Goal: Task Accomplishment & Management: Manage account settings

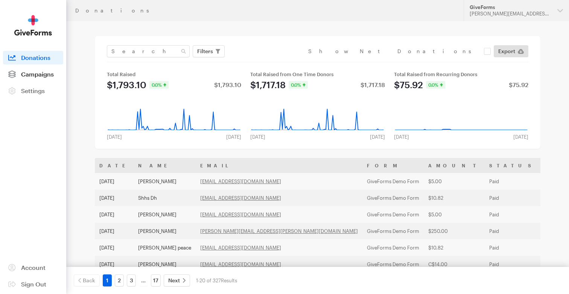
click at [39, 76] on span "Campaigns" at bounding box center [37, 73] width 33 height 7
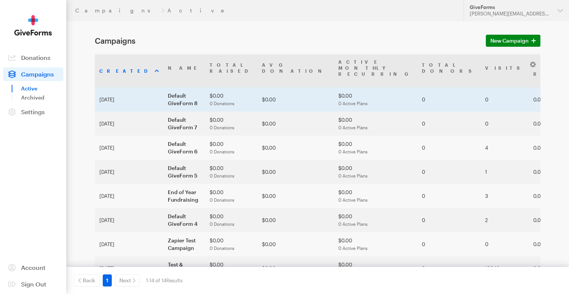
click at [190, 88] on td "Default GiveForm 8" at bounding box center [184, 99] width 42 height 24
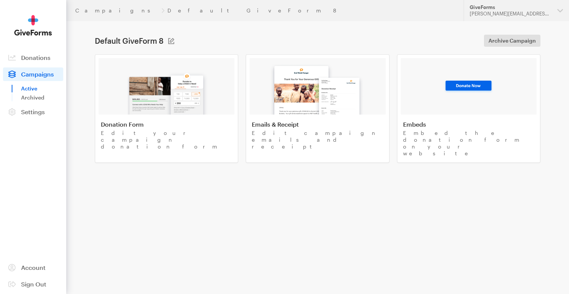
click at [190, 88] on img at bounding box center [167, 90] width 88 height 48
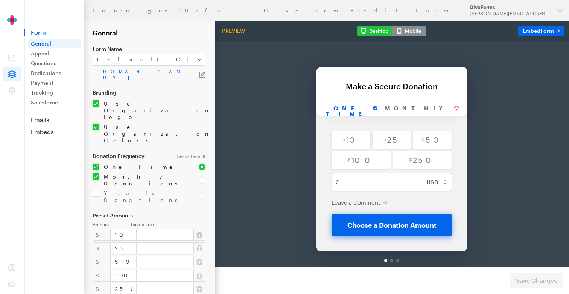
click at [412, 37] on div "Preview Desktop Mobile Embed Form" at bounding box center [392, 31] width 355 height 20
click at [412, 29] on button "Mobile" at bounding box center [409, 31] width 35 height 11
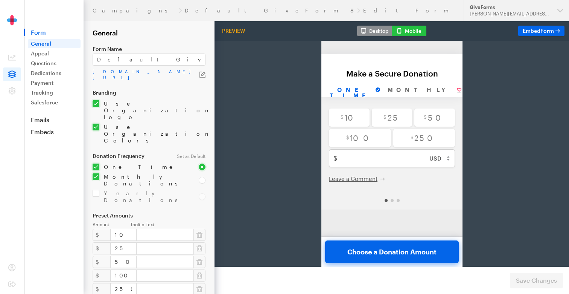
click at [375, 30] on button "Desktop" at bounding box center [374, 31] width 35 height 11
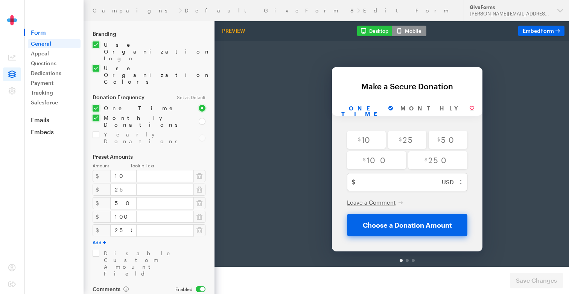
scroll to position [118, 0]
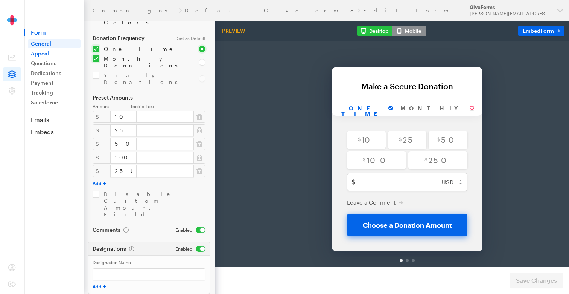
click at [42, 57] on link "Appeal" at bounding box center [54, 53] width 53 height 9
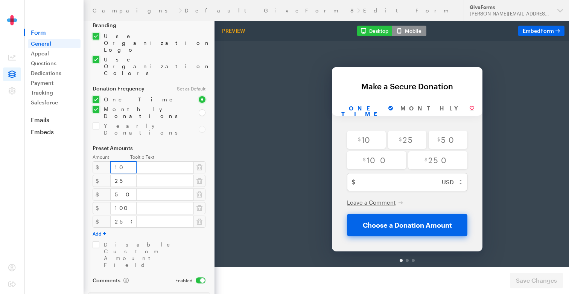
scroll to position [37, 0]
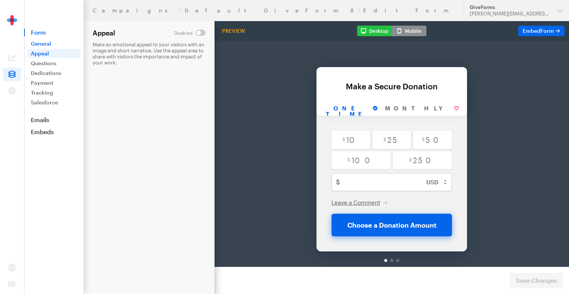
click at [45, 39] on link "General" at bounding box center [54, 43] width 53 height 9
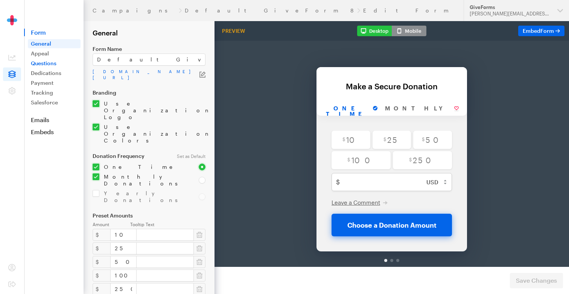
click at [39, 64] on link "Questions" at bounding box center [54, 63] width 53 height 9
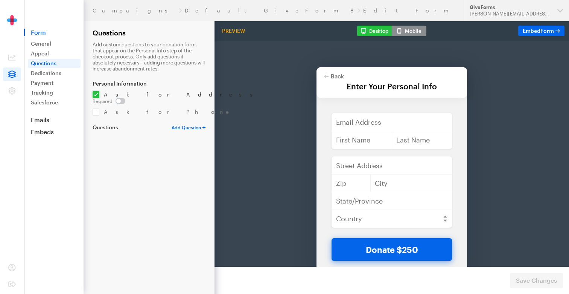
click at [183, 124] on select "Text Field Dropdown Checkboxes Radio Buttons" at bounding box center [189, 127] width 34 height 6
select select "Text"
click at [172, 124] on select "Text Field Dropdown Checkboxes Radio Buttons" at bounding box center [189, 127] width 34 height 6
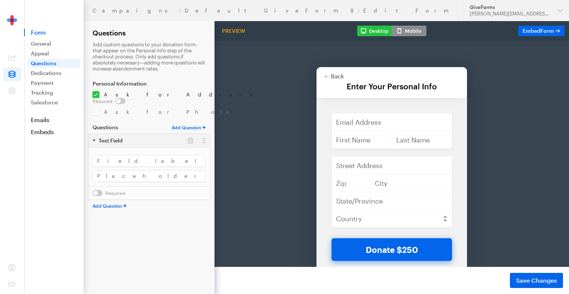
click at [189, 124] on select "Text Field Dropdown Checkboxes Radio Buttons" at bounding box center [189, 127] width 34 height 6
select select "Dropdown"
click at [172, 124] on select "Text Field Dropdown Checkboxes Radio Buttons" at bounding box center [189, 127] width 34 height 6
select select
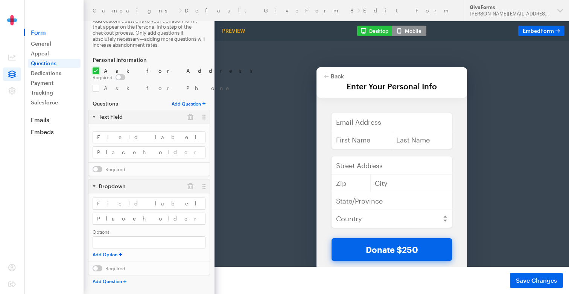
scroll to position [24, 0]
click at [188, 178] on button "button" at bounding box center [191, 185] width 14 height 14
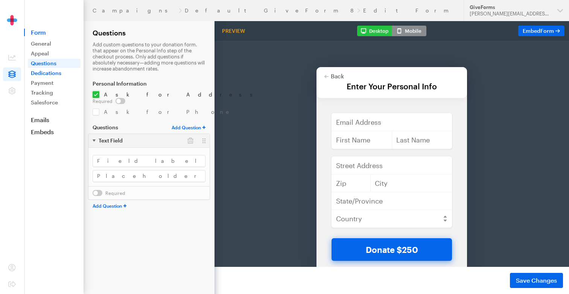
click at [49, 74] on link "Dedications" at bounding box center [54, 73] width 53 height 9
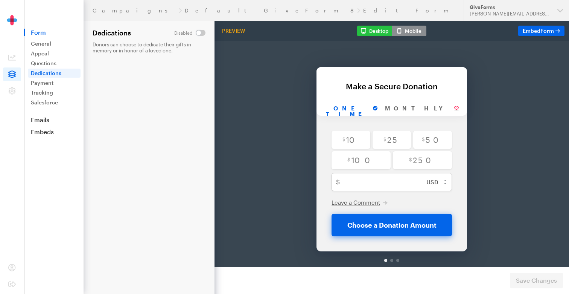
click at [200, 33] on input "checkbox" at bounding box center [189, 33] width 31 height 6
checkbox input "true"
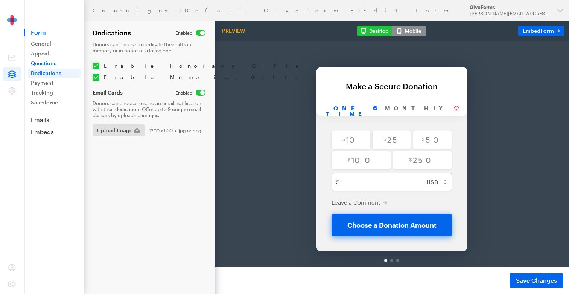
click at [45, 63] on link "Questions" at bounding box center [54, 63] width 53 height 9
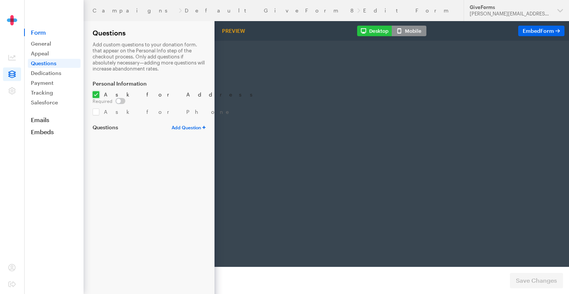
scroll to position [0, 15]
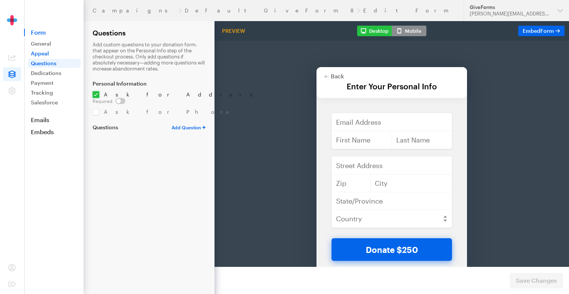
click at [47, 50] on link "Appeal" at bounding box center [54, 53] width 53 height 9
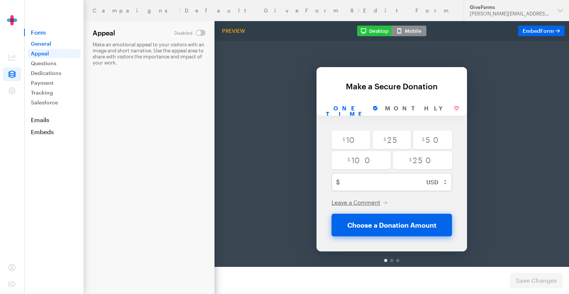
click at [47, 45] on link "General" at bounding box center [54, 43] width 53 height 9
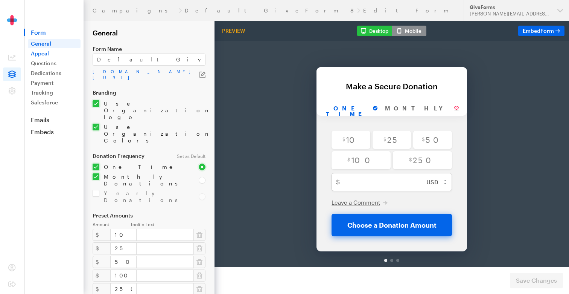
click at [47, 55] on link "Appeal" at bounding box center [54, 53] width 53 height 9
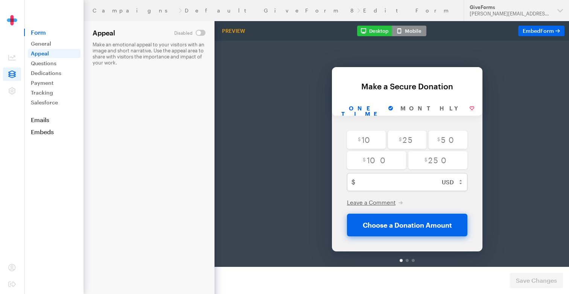
scroll to position [0, 15]
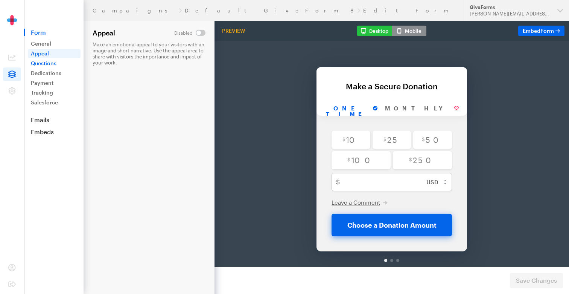
click at [47, 63] on link "Questions" at bounding box center [54, 63] width 53 height 9
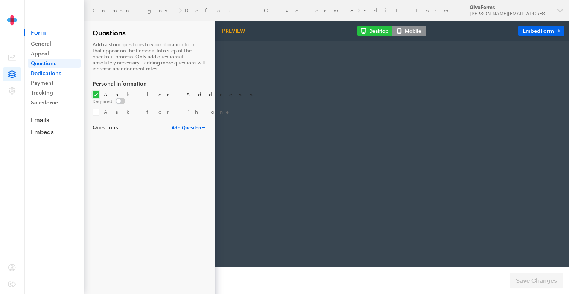
radio input "true"
type input "250"
checkbox input "false"
